Goal: Task Accomplishment & Management: Use online tool/utility

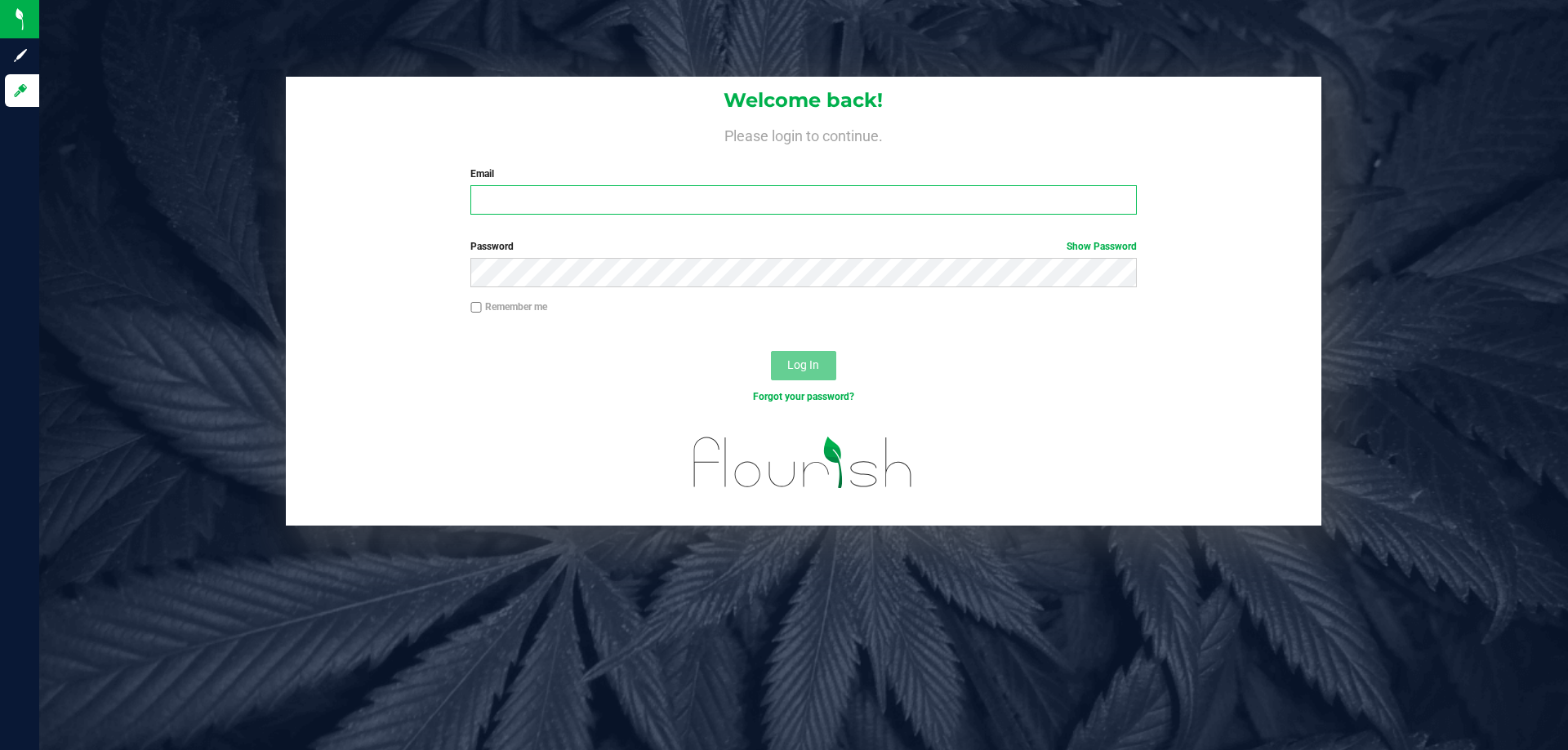
click at [540, 210] on input "Email" at bounding box center [803, 200] width 665 height 29
type input "[EMAIL_ADDRESS][DOMAIN_NAME]"
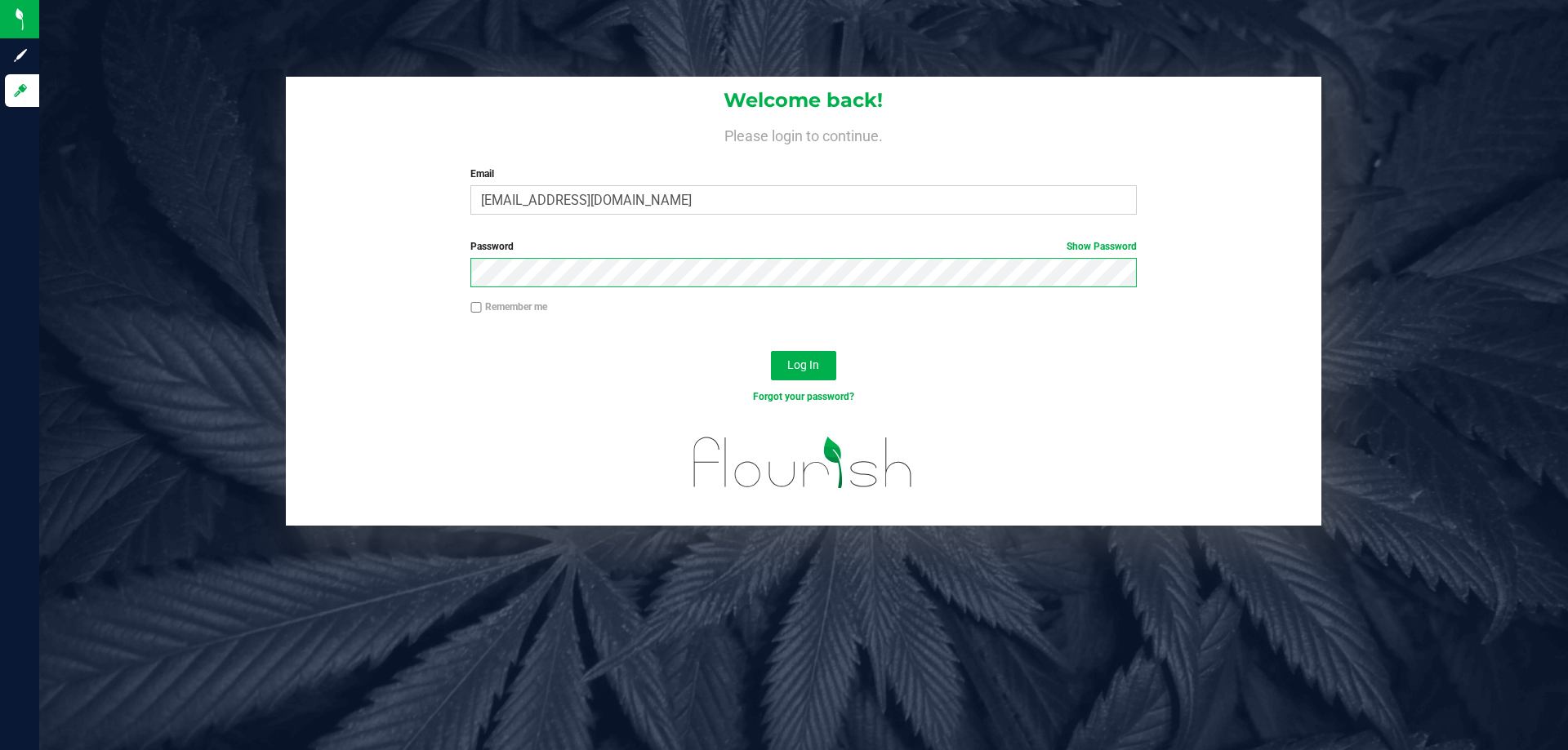
click at [771, 351] on button "Log In" at bounding box center [804, 366] width 65 height 29
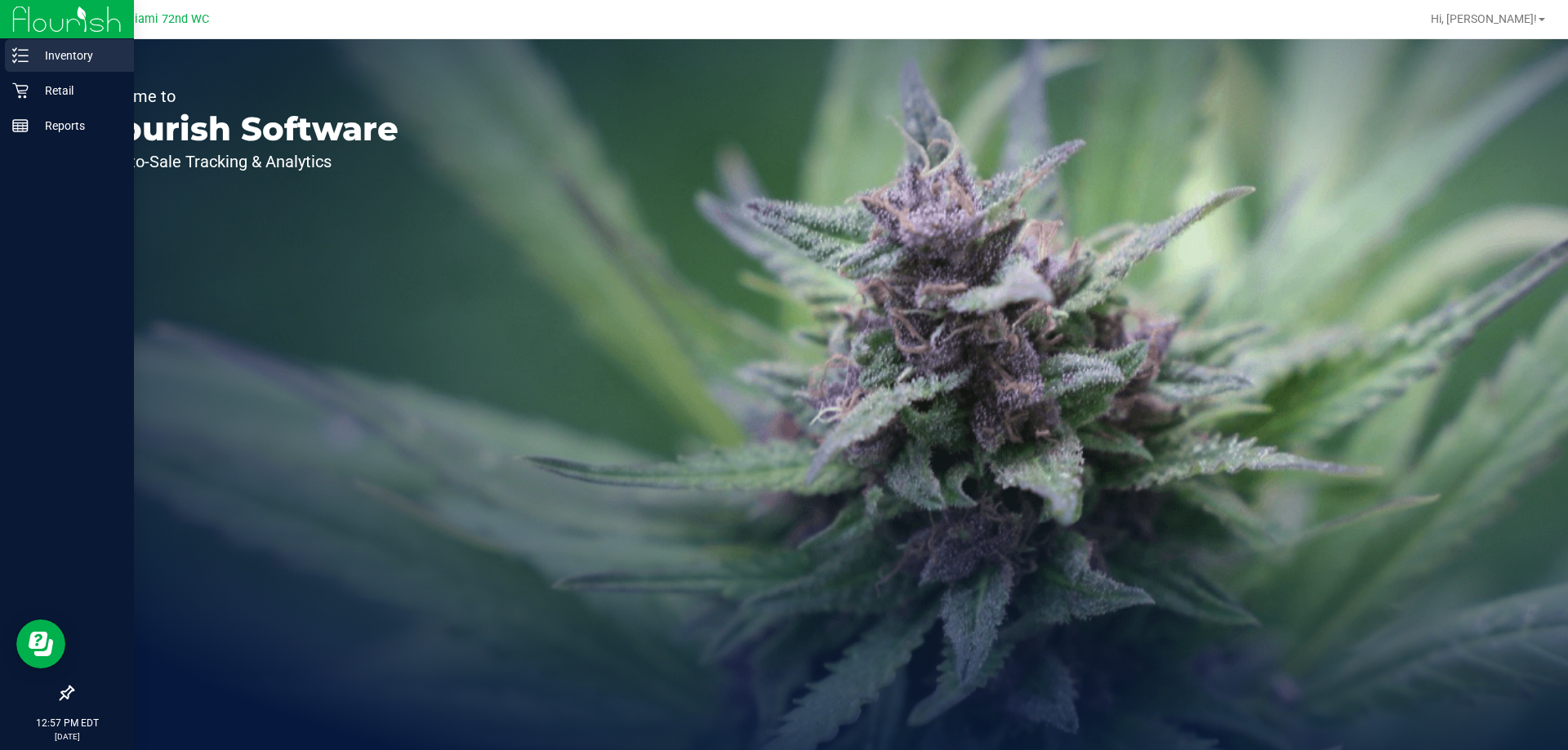
click at [92, 61] on p "Inventory" at bounding box center [78, 56] width 98 height 20
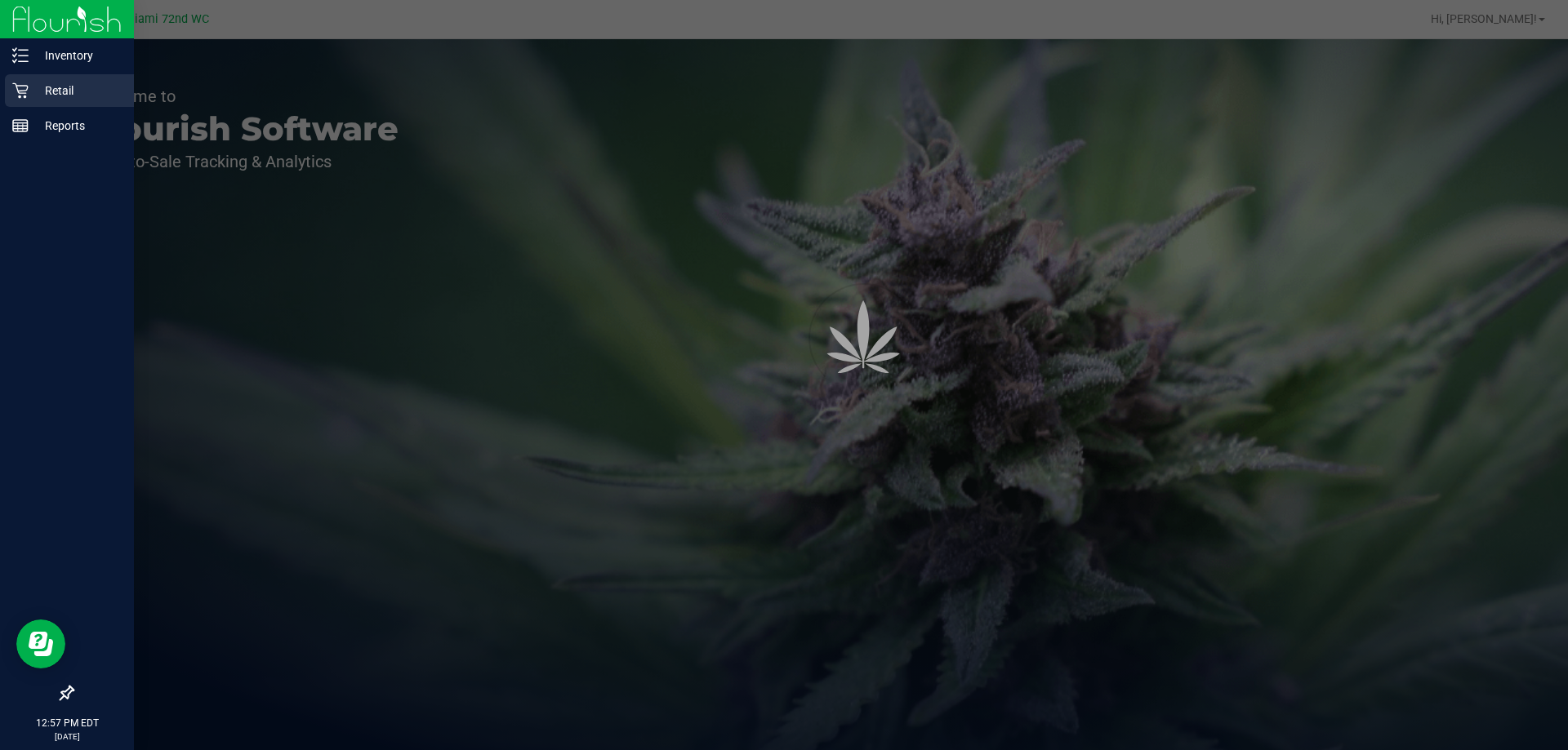
click at [80, 87] on p "Retail" at bounding box center [78, 91] width 98 height 20
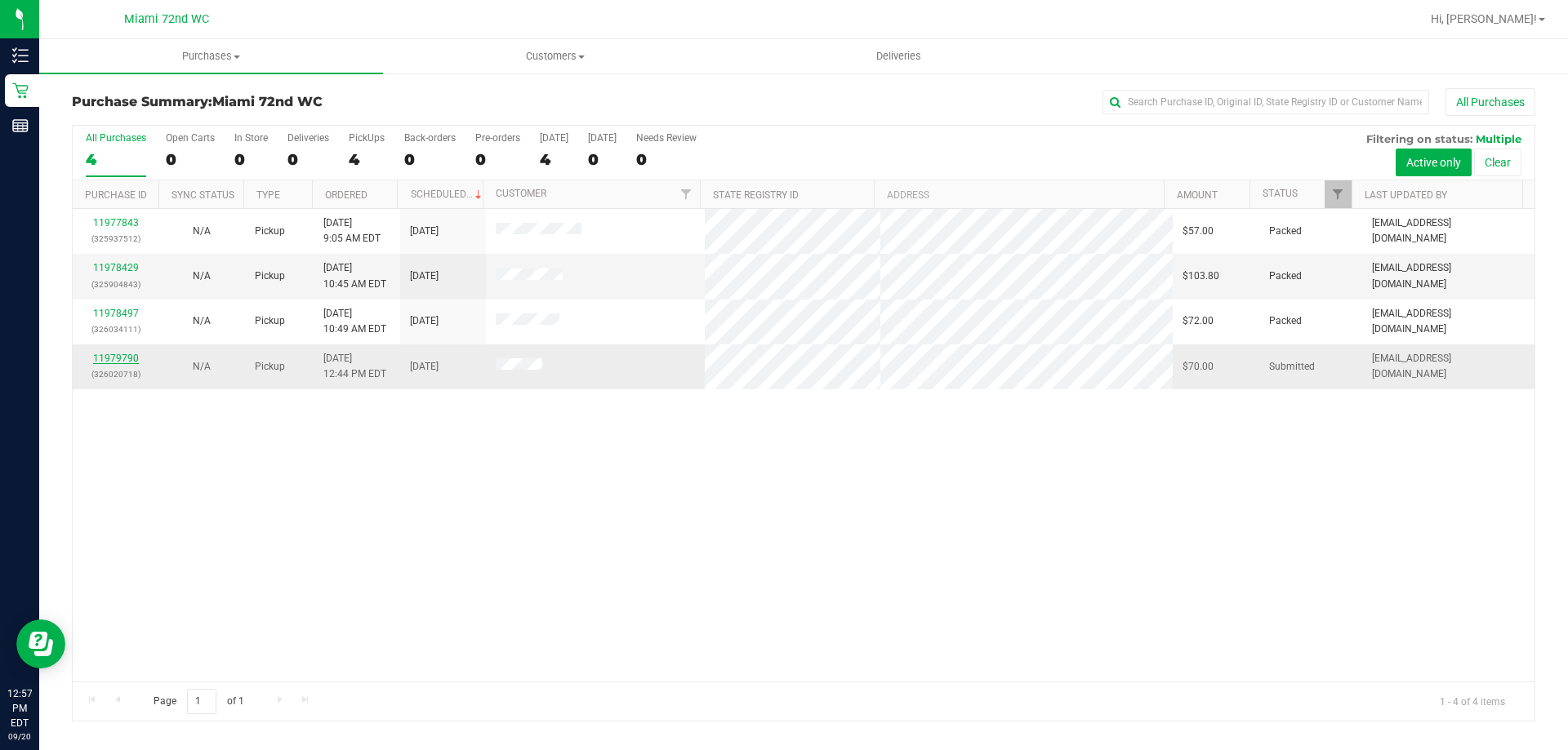
click at [128, 364] on link "11979790" at bounding box center [116, 359] width 46 height 11
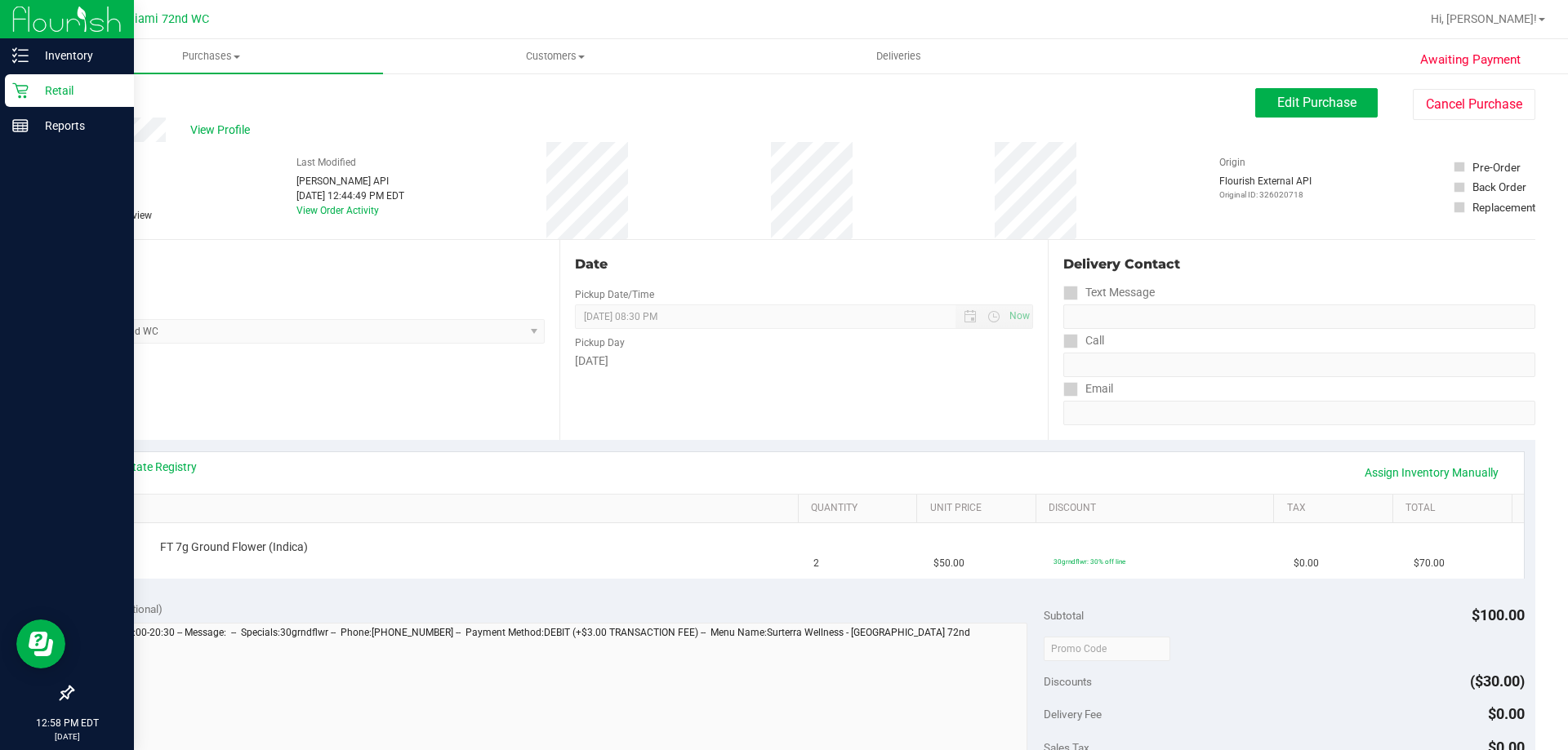
click at [76, 96] on p "Retail" at bounding box center [78, 91] width 98 height 20
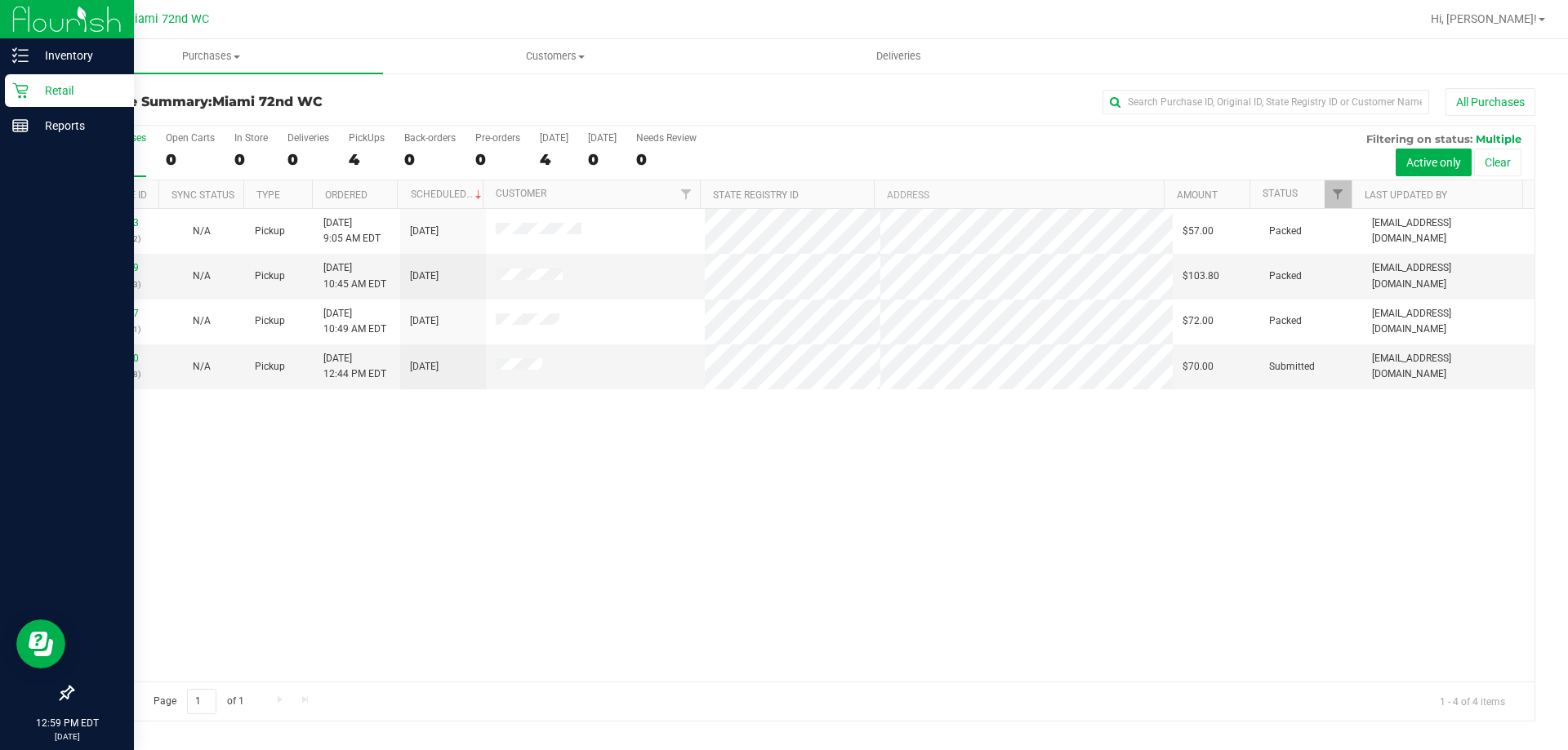
click at [73, 100] on div "Retail" at bounding box center [69, 91] width 129 height 33
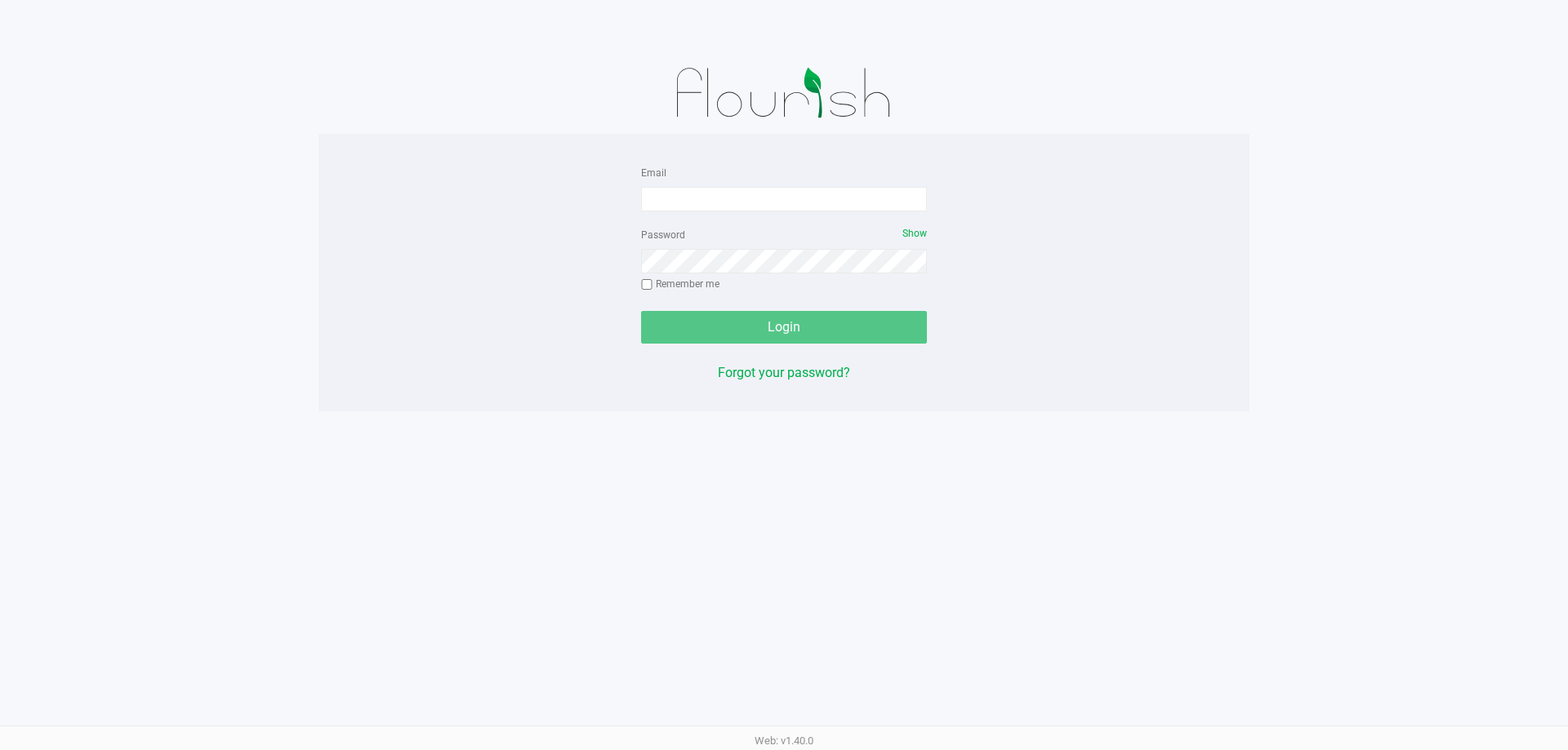
click at [884, 214] on form "Email Password Show Remember me Login" at bounding box center [784, 253] width 286 height 181
click at [879, 213] on form "Email Password Show Remember me Login" at bounding box center [784, 253] width 286 height 181
click at [871, 212] on form "Email Password Show Remember me Login" at bounding box center [784, 253] width 286 height 181
click at [862, 208] on input "Email" at bounding box center [784, 199] width 286 height 25
type input "[EMAIL_ADDRESS][DOMAIN_NAME]"
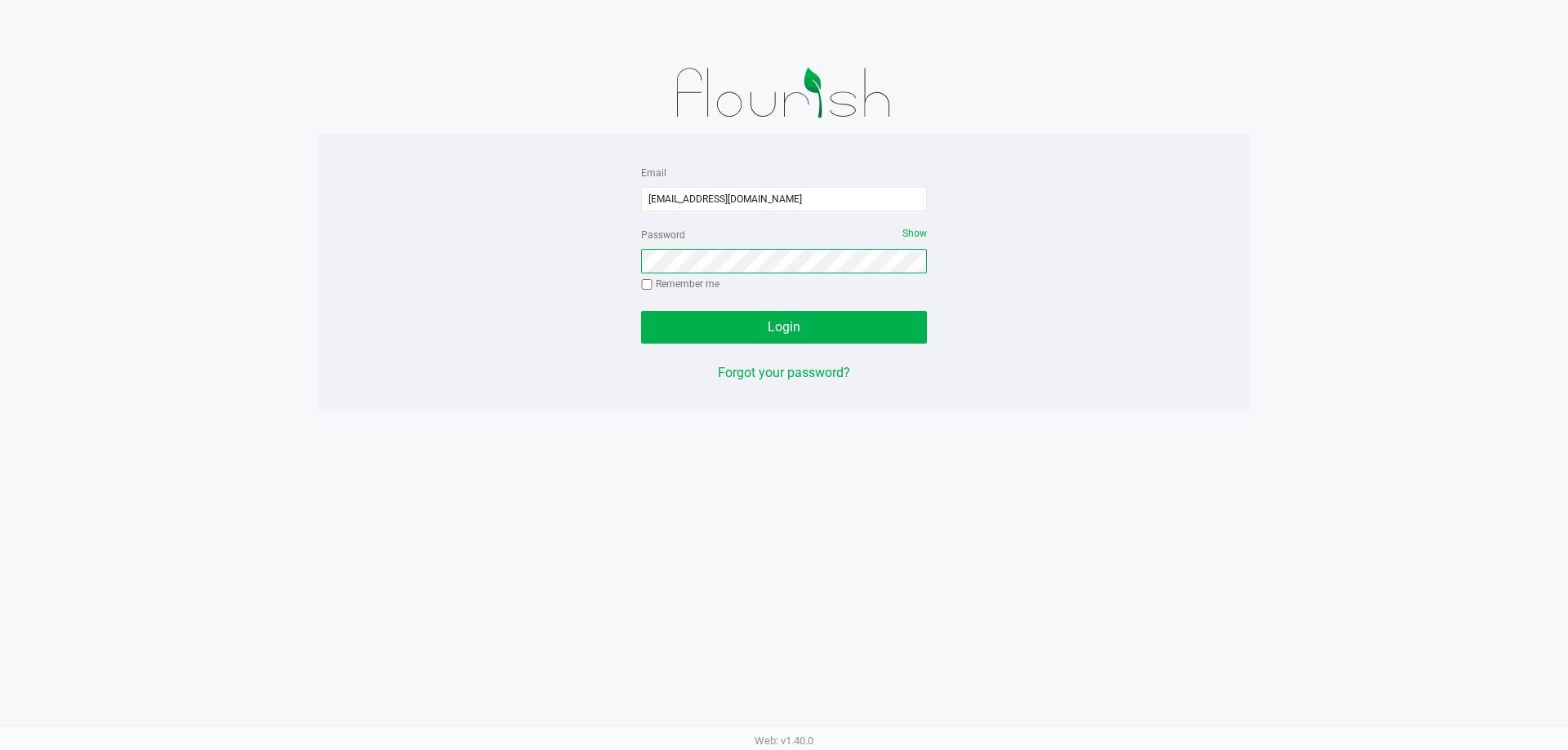
click at [641, 311] on button "Login" at bounding box center [784, 328] width 286 height 33
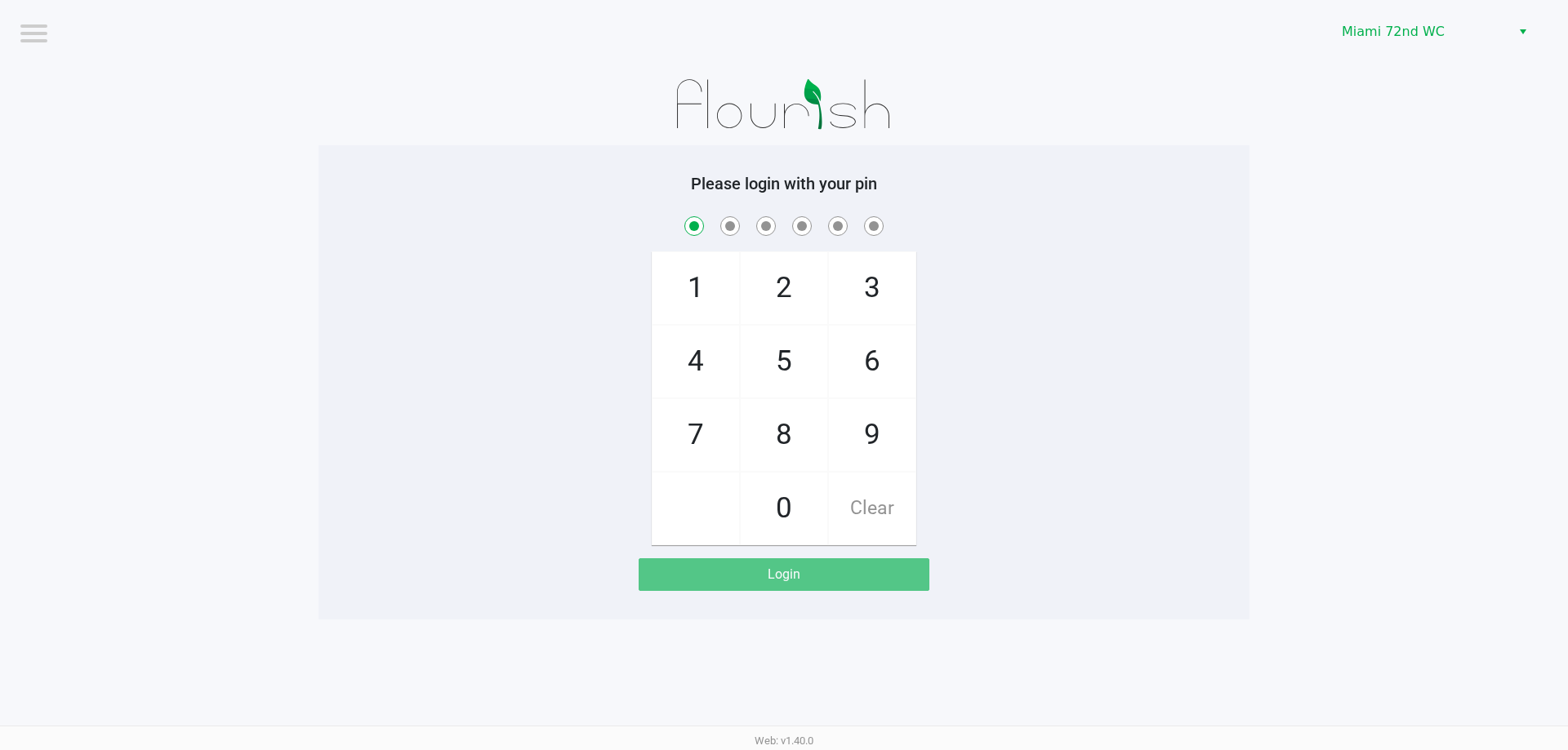
checkbox input "true"
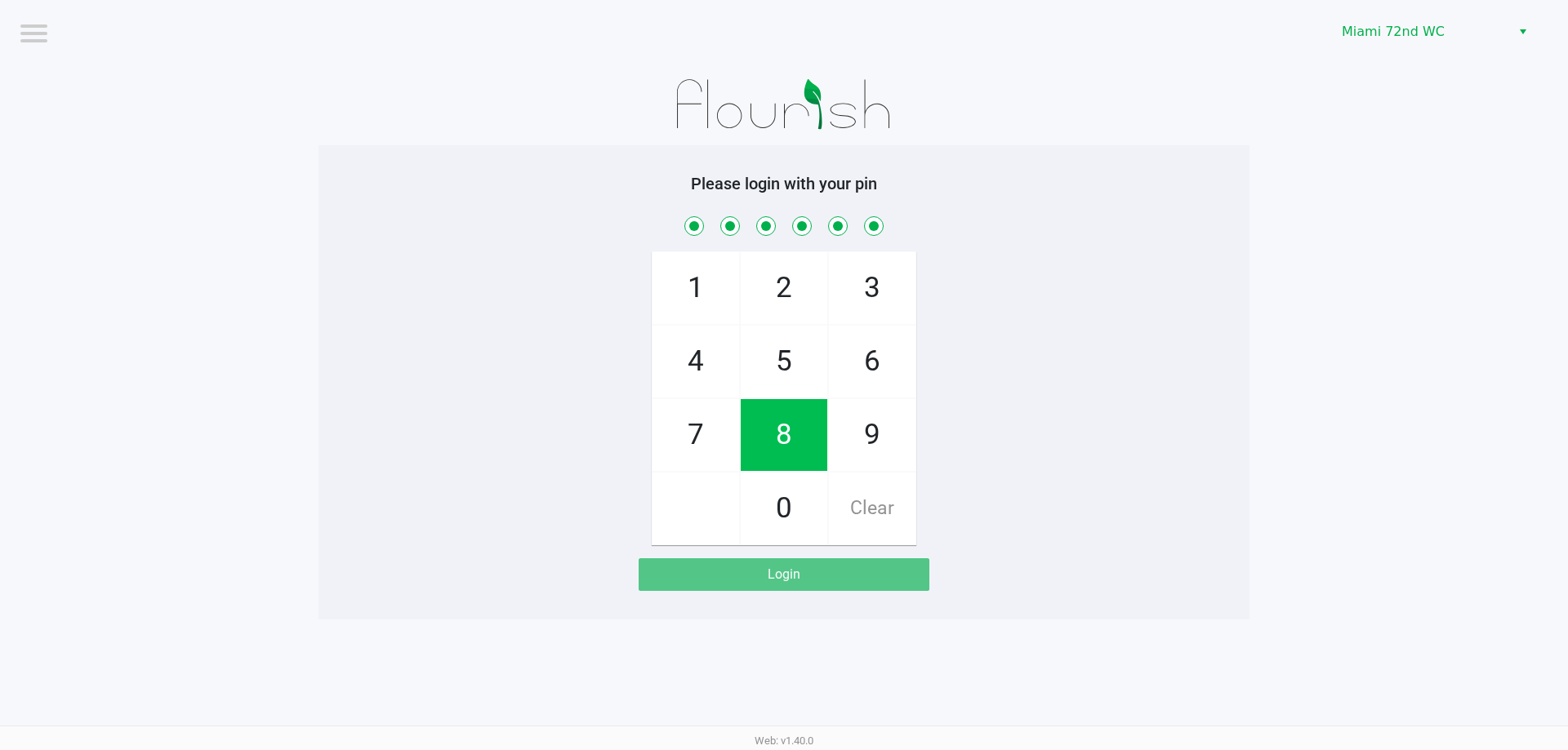
checkbox input "true"
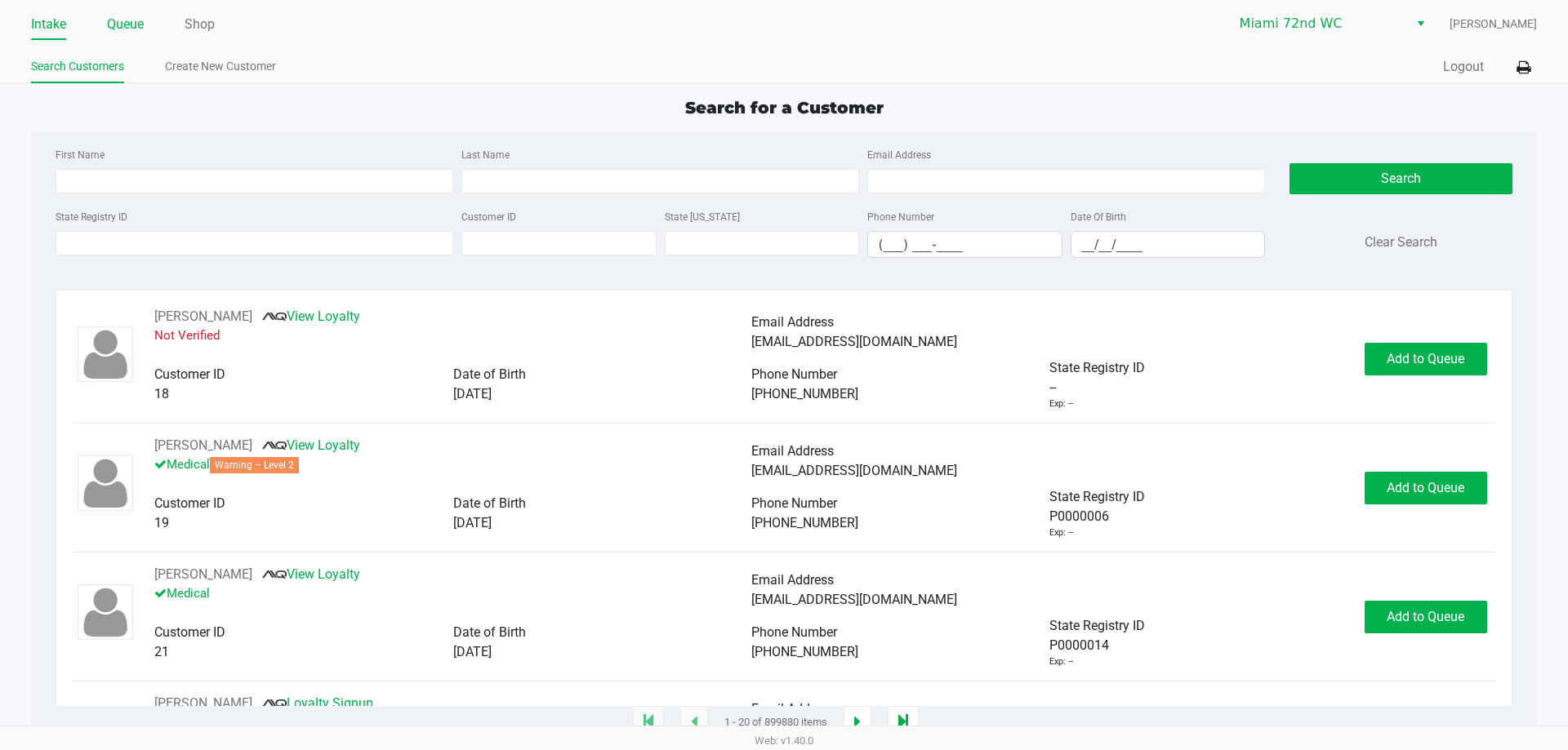
click at [136, 13] on link "Queue" at bounding box center [125, 25] width 37 height 23
